Goal: Download file/media

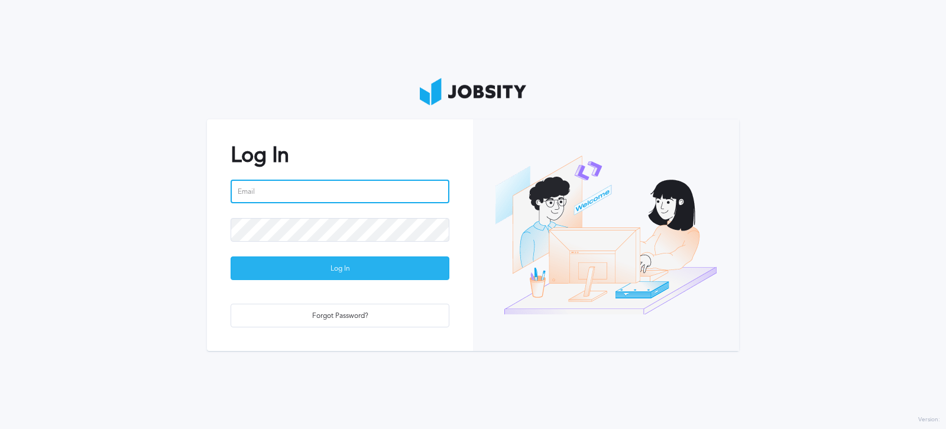
type input "[PERSON_NAME][EMAIL_ADDRESS][PERSON_NAME][DOMAIN_NAME]"
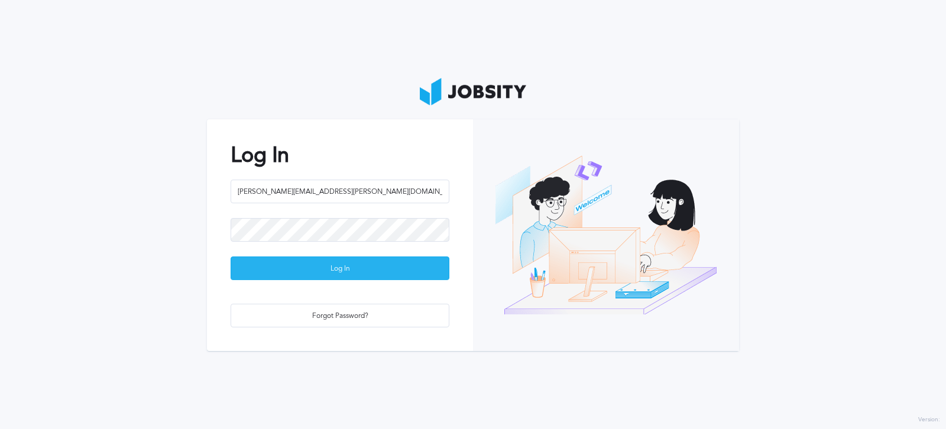
click at [335, 276] on div "Log In" at bounding box center [340, 269] width 218 height 24
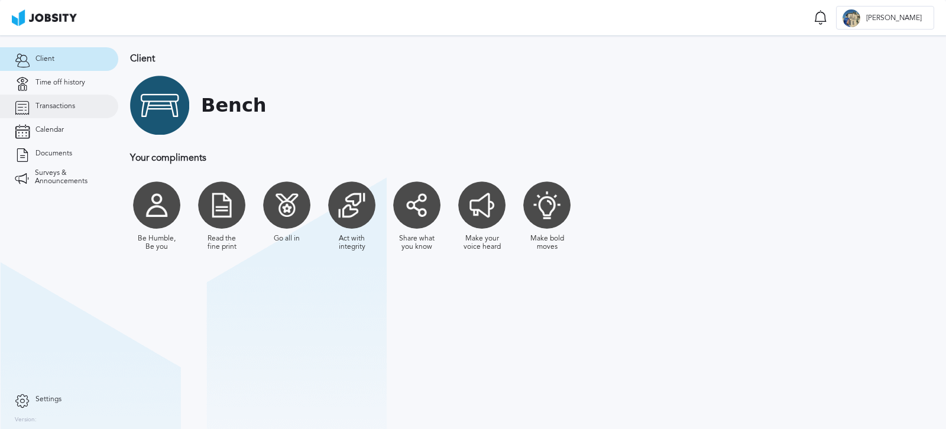
click at [67, 103] on span "Transactions" at bounding box center [55, 106] width 40 height 8
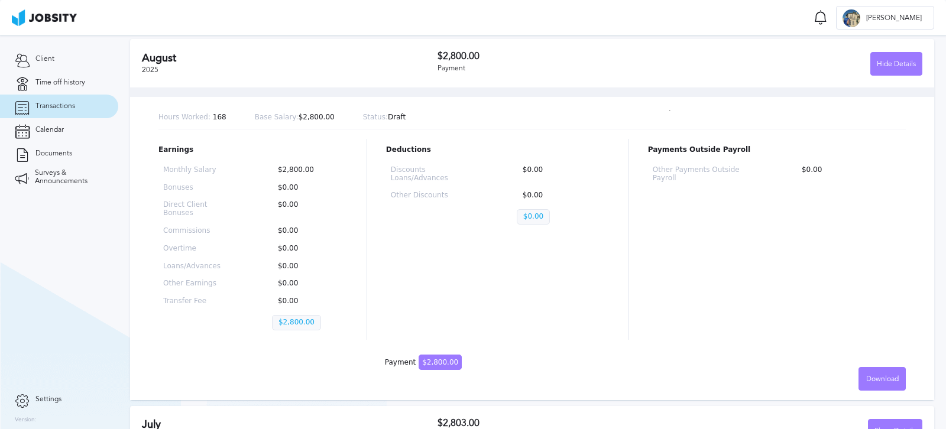
scroll to position [206, 0]
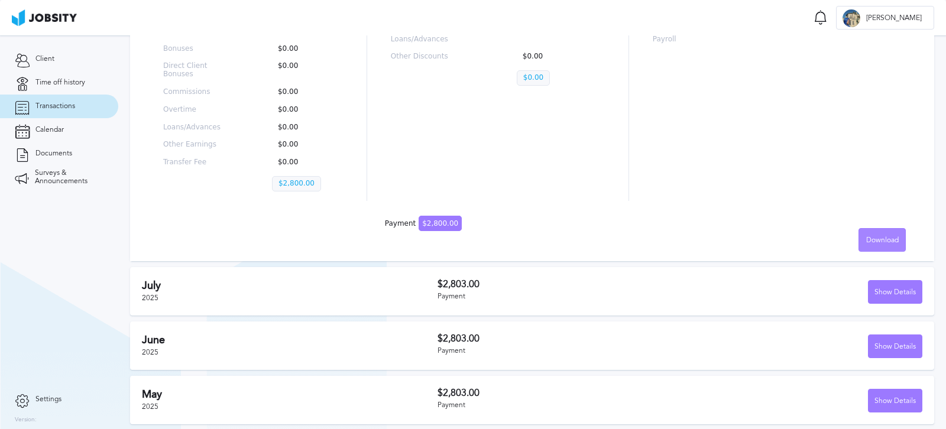
click at [882, 237] on span "Download" at bounding box center [882, 241] width 33 height 8
click at [598, 237] on div "English Spanish" at bounding box center [473, 214] width 946 height 429
click at [866, 239] on span "Download" at bounding box center [882, 241] width 33 height 8
click at [865, 263] on li "Spanish" at bounding box center [873, 264] width 47 height 24
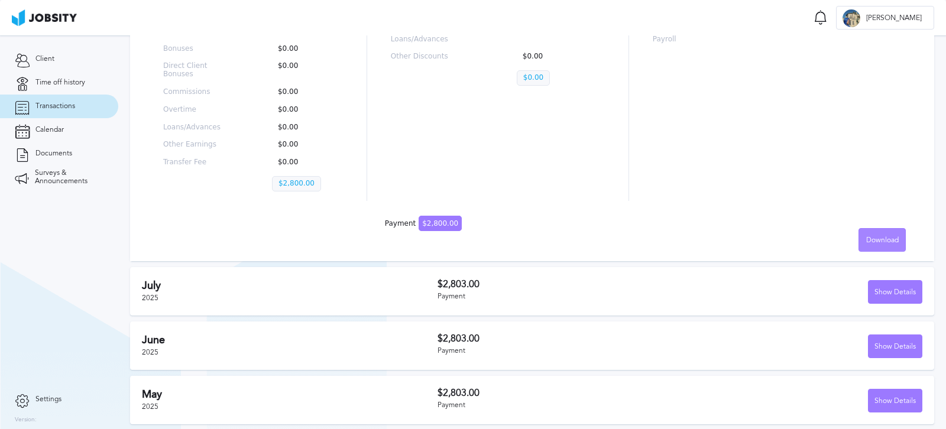
click at [866, 238] on span "Download" at bounding box center [882, 241] width 33 height 8
click at [867, 243] on li "English" at bounding box center [873, 240] width 47 height 24
click at [880, 290] on div "Show Details" at bounding box center [895, 293] width 53 height 24
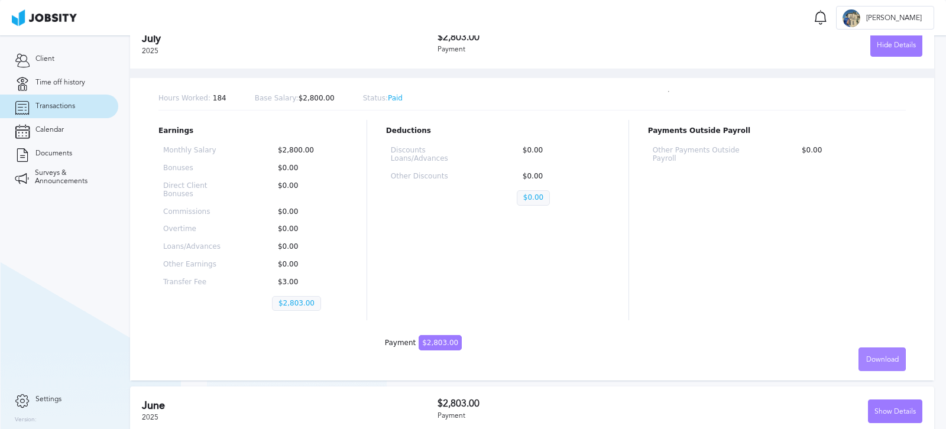
scroll to position [477, 0]
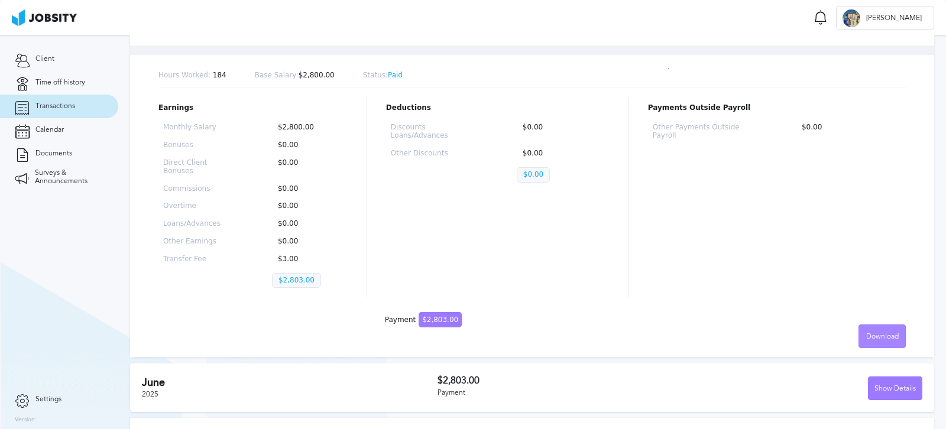
click at [874, 345] on div "Download" at bounding box center [882, 337] width 46 height 24
click at [873, 338] on li "English" at bounding box center [873, 337] width 47 height 24
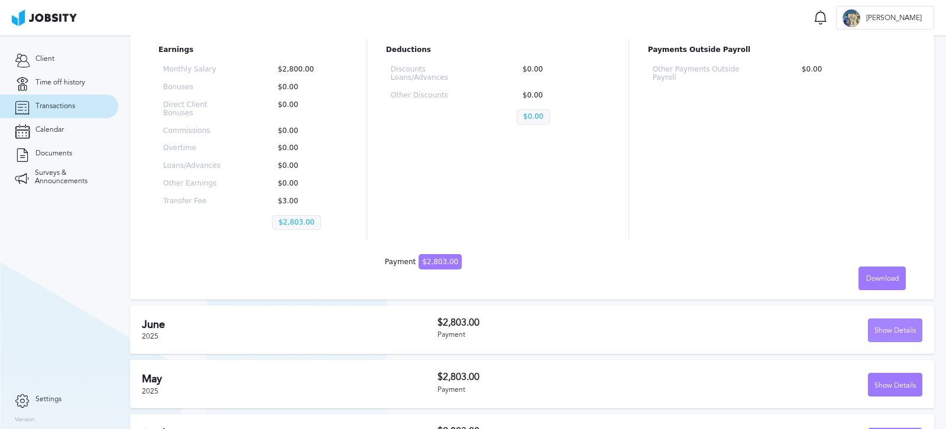
click at [902, 326] on div "Show Details" at bounding box center [895, 331] width 53 height 24
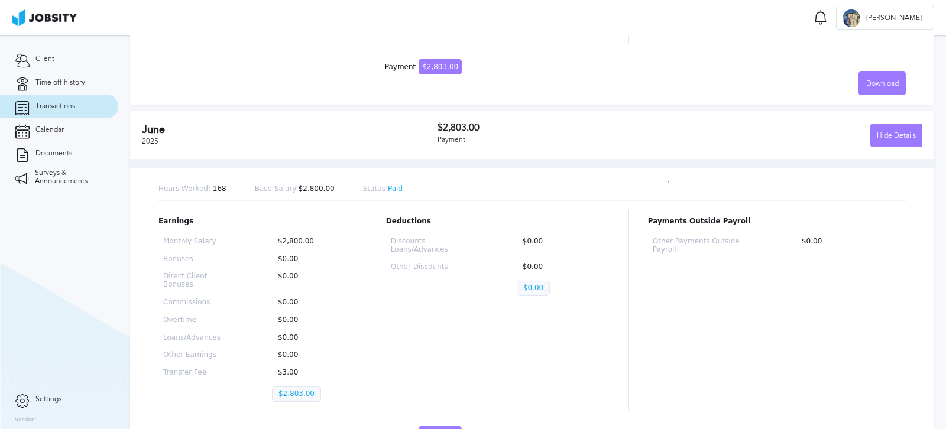
scroll to position [875, 0]
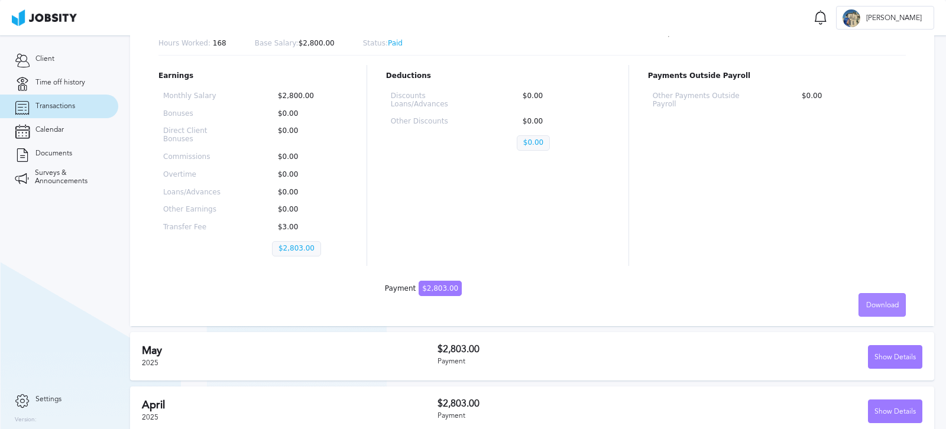
click at [872, 311] on div "Download" at bounding box center [882, 306] width 46 height 24
click at [870, 300] on li "English" at bounding box center [873, 305] width 47 height 24
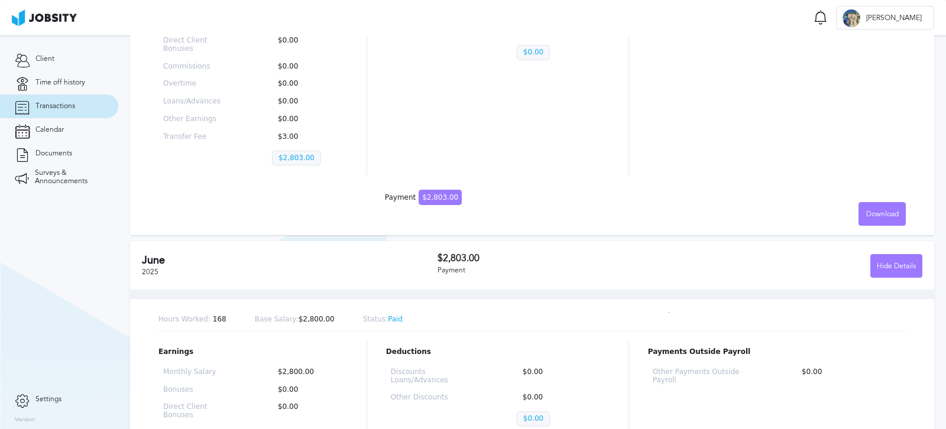
scroll to position [379, 0]
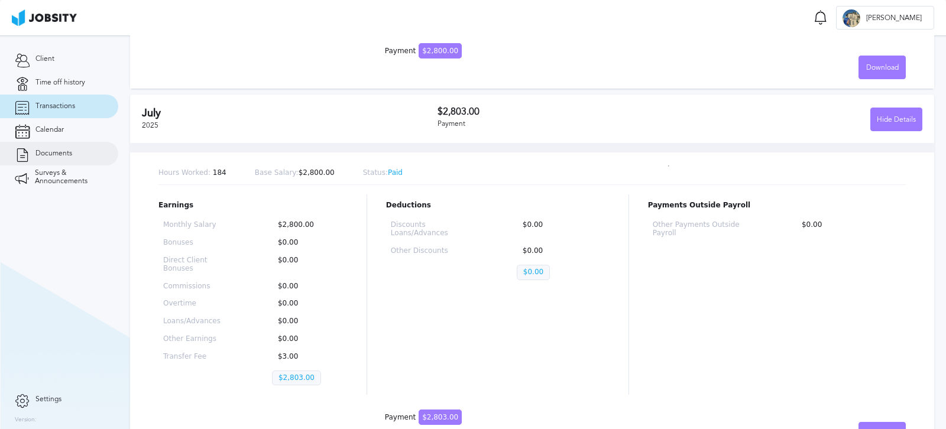
click at [41, 154] on span "Documents" at bounding box center [53, 154] width 37 height 8
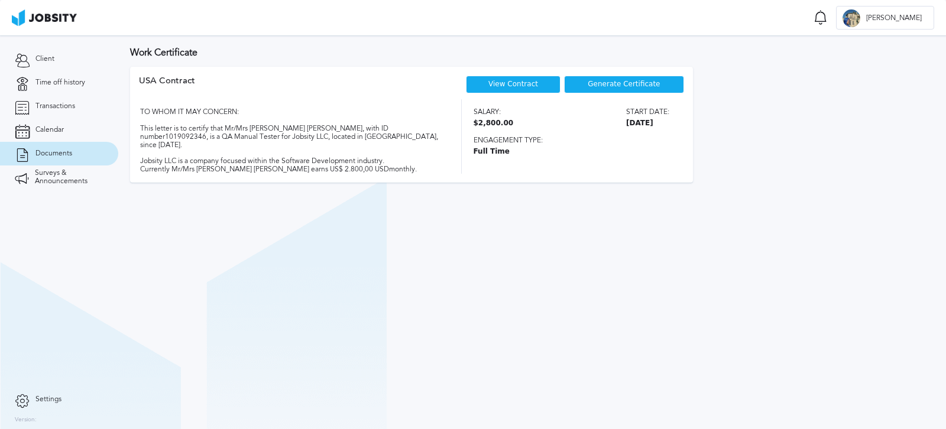
click at [600, 89] on div "Generate Certificate" at bounding box center [624, 85] width 120 height 18
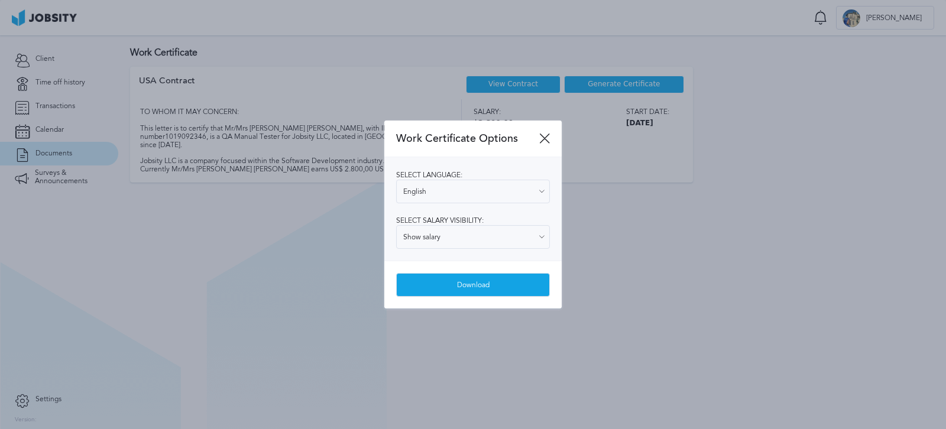
click at [458, 280] on div "Download" at bounding box center [473, 286] width 153 height 24
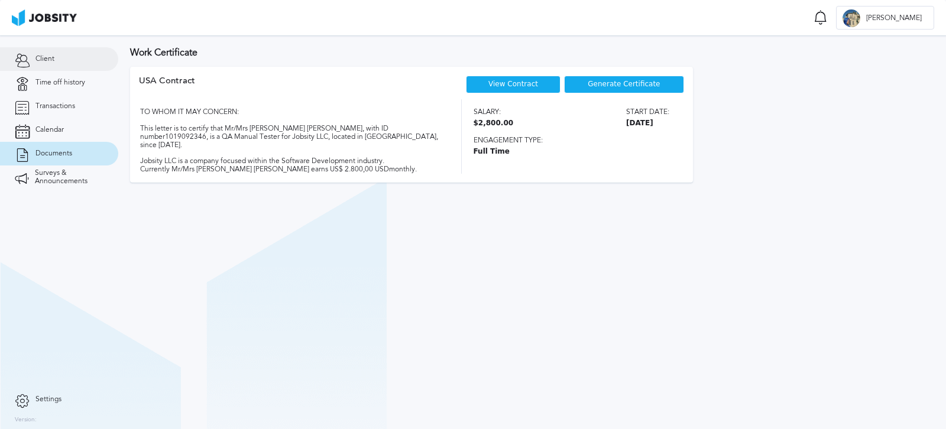
click at [41, 53] on link "Client" at bounding box center [59, 59] width 118 height 24
